Goal: Answer question/provide support

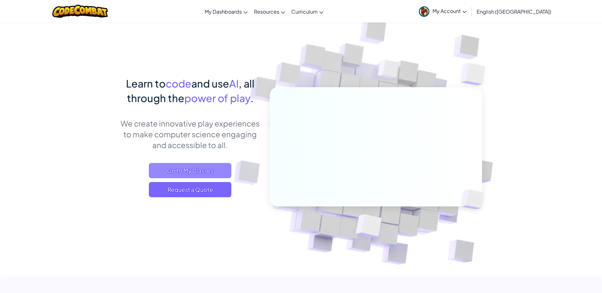
click at [188, 167] on span "Go to My Classes" at bounding box center [190, 170] width 82 height 15
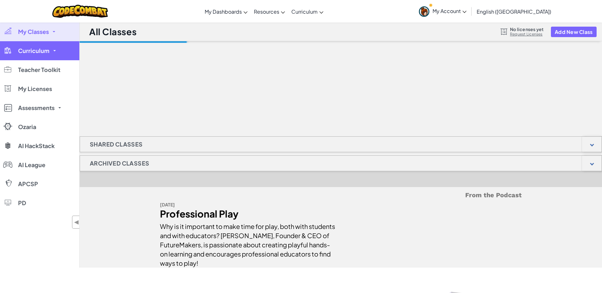
click at [43, 54] on span "Curriculum" at bounding box center [33, 51] width 31 height 6
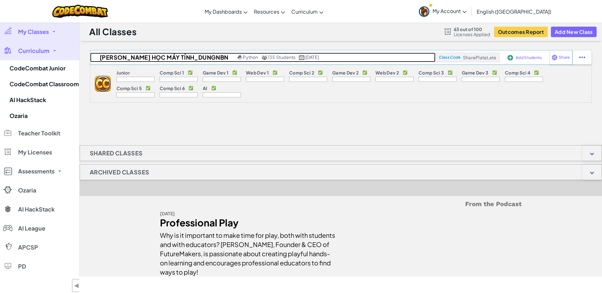
click at [145, 56] on h2 "[PERSON_NAME] học máy tính_DungNBN" at bounding box center [163, 58] width 146 height 10
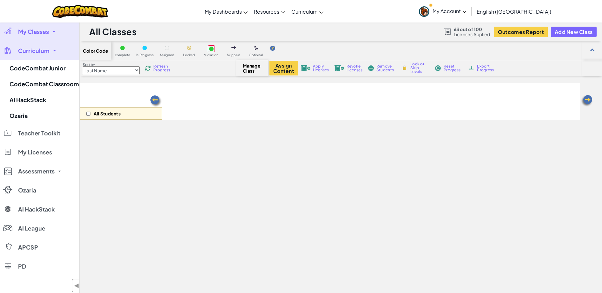
select select "56462f935afde0c6fd30fc8d"
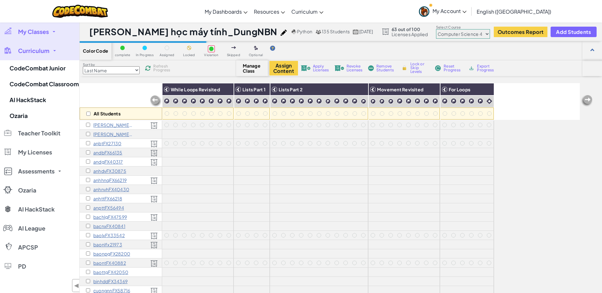
click at [538, 175] on div "All Students While Loops Revisited Lists Part 1 Lists Part 2 Movement Revisited…" at bounding box center [330, 213] width 500 height 261
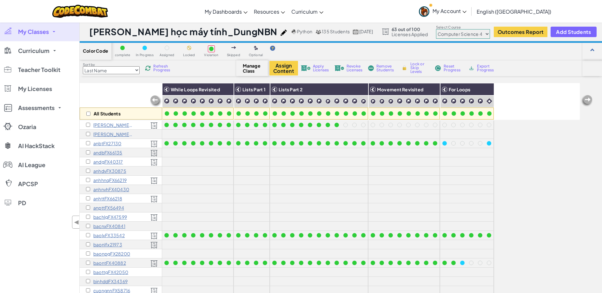
scroll to position [429, 0]
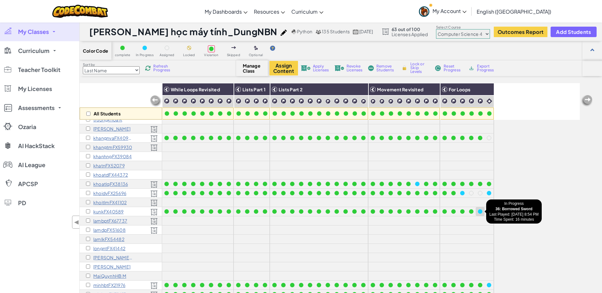
click at [479, 214] on div at bounding box center [480, 211] width 7 height 7
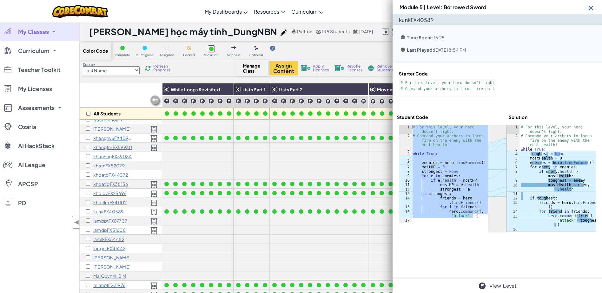
drag, startPoint x: 472, startPoint y: 216, endPoint x: 408, endPoint y: 129, distance: 108.8
click at [408, 129] on div "hero.command(f, "attack", e) 1 2 3 4 5 6 7 8 9 10 11 12 13 14 15 16 17 # For th…" at bounding box center [443, 174] width 89 height 98
type textarea "# For this level, your hero doesn't fight. # Command your archers to focus fire…"
